Goal: Find specific page/section: Find specific page/section

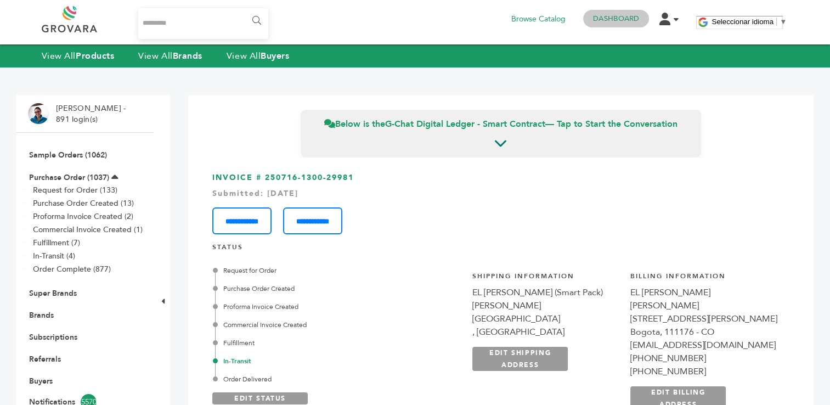
click at [615, 21] on link "Dashboard" at bounding box center [616, 19] width 46 height 10
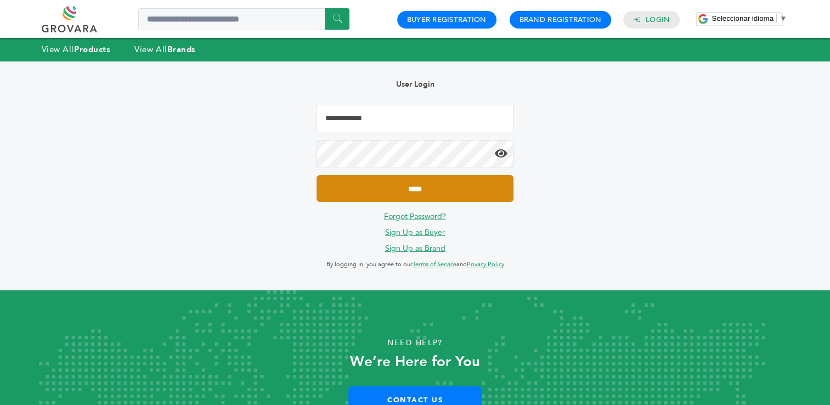
type input "**********"
click at [407, 184] on input "*****" at bounding box center [414, 188] width 196 height 27
